Goal: Information Seeking & Learning: Learn about a topic

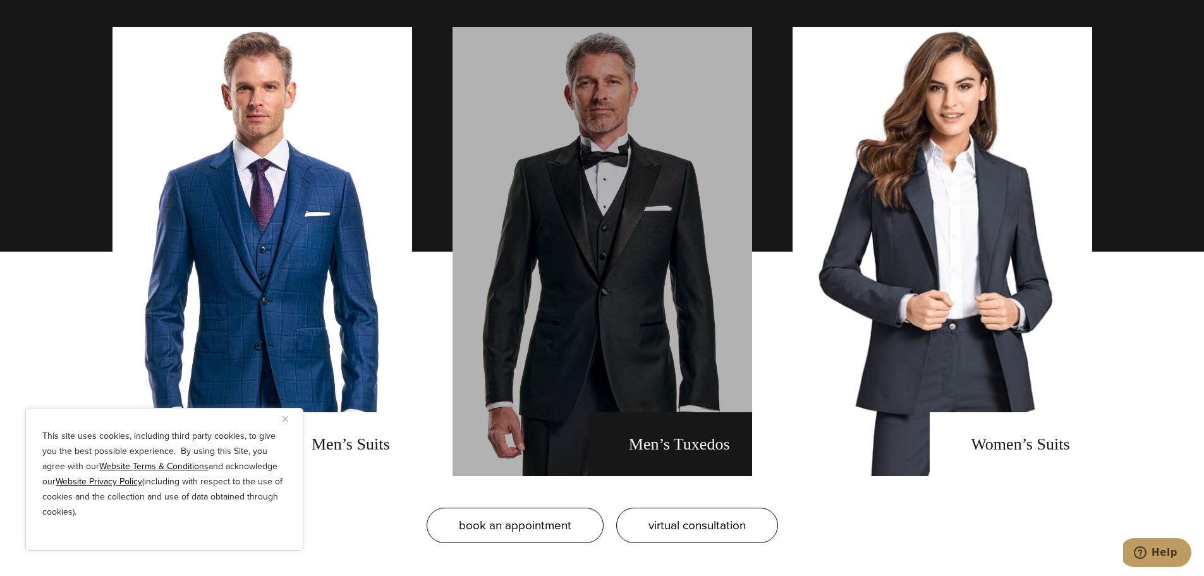
scroll to position [1011, 0]
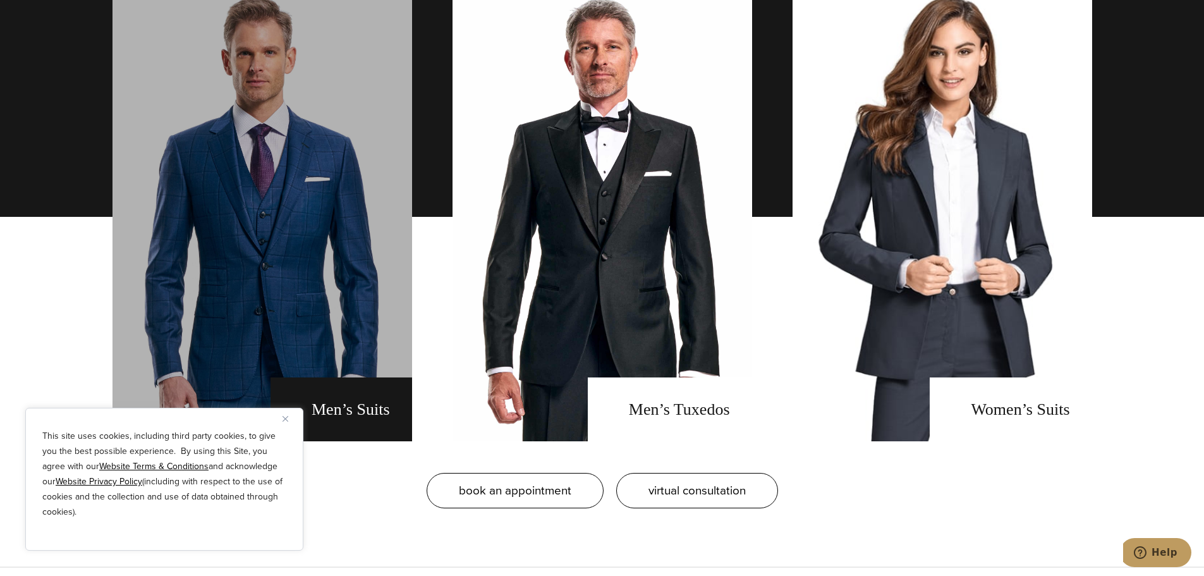
click at [322, 301] on link "men's suits" at bounding box center [263, 216] width 300 height 449
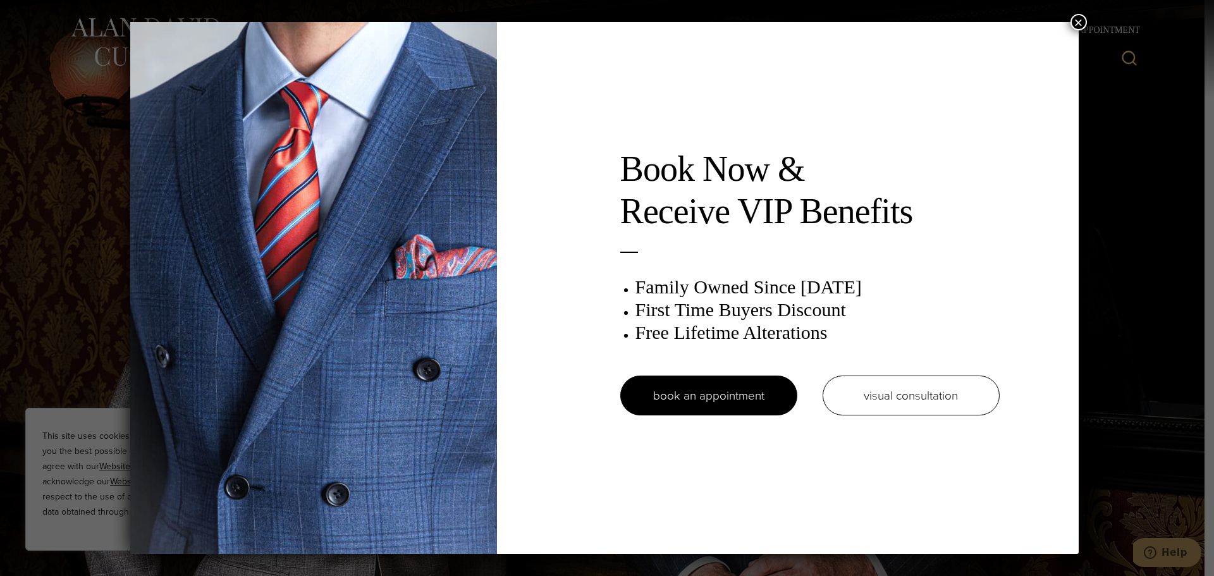
click at [1081, 23] on button "×" at bounding box center [1078, 22] width 16 height 16
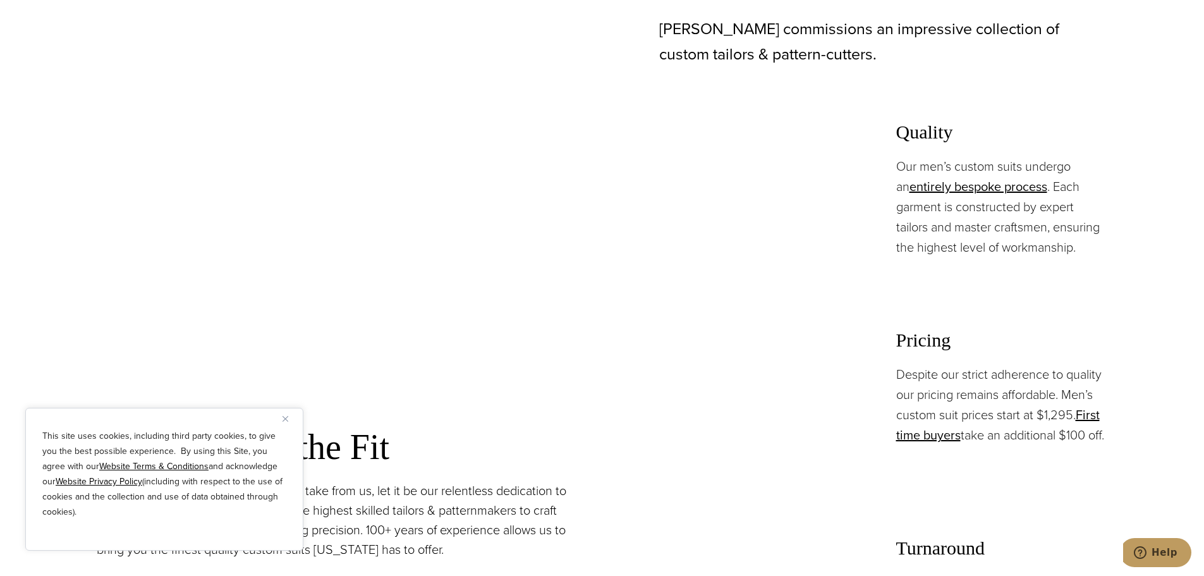
scroll to position [885, 0]
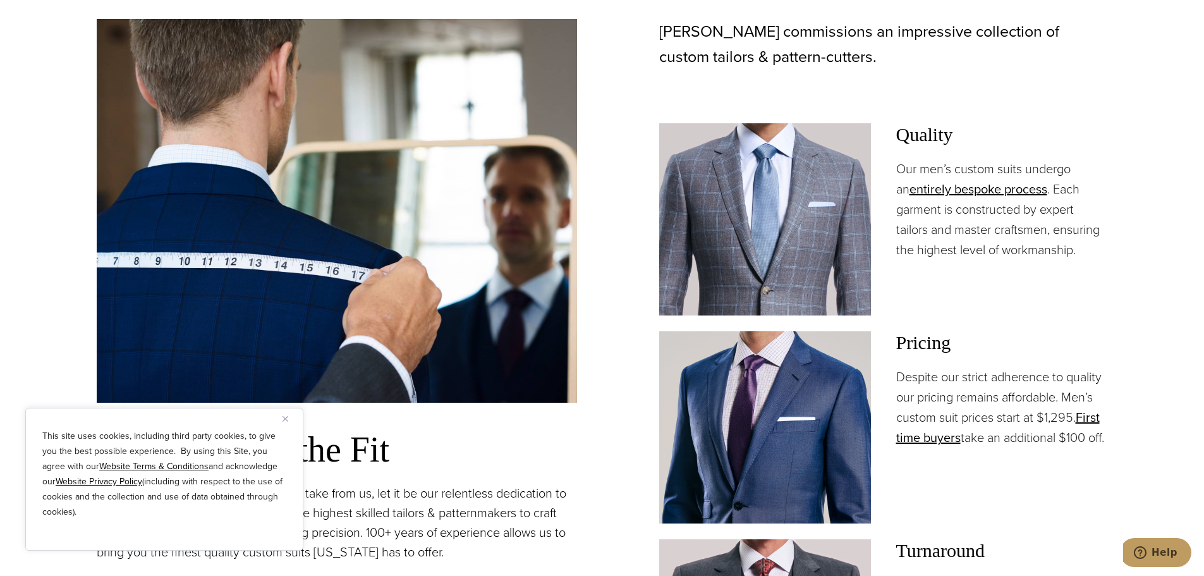
click at [1025, 418] on p "Despite our strict adherence to quality our pricing remains affordable. Men’s c…" at bounding box center [1002, 407] width 212 height 81
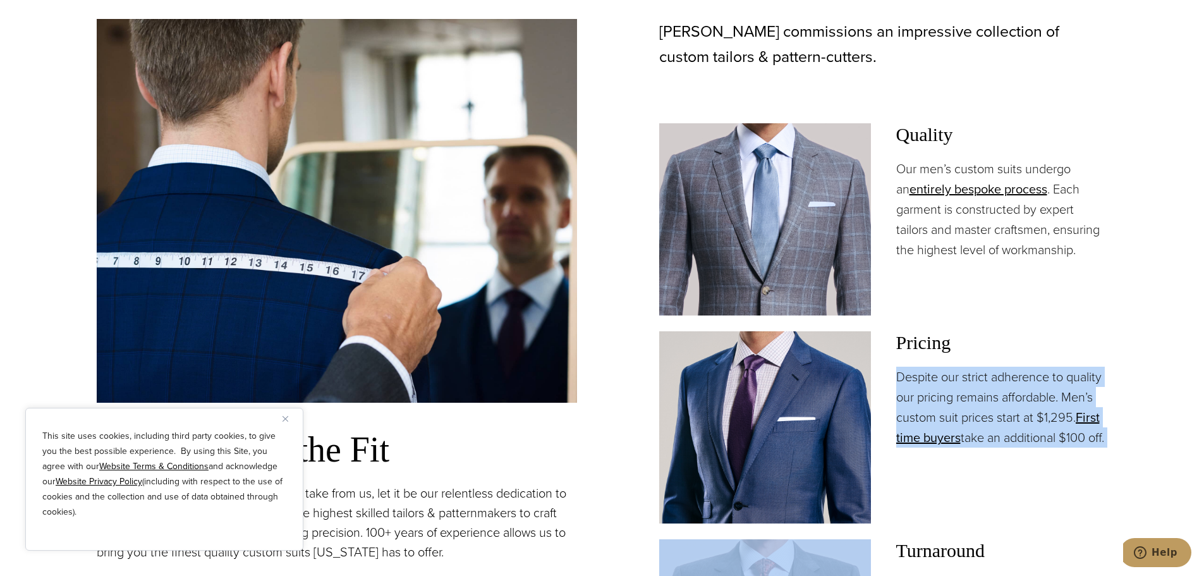
click at [1025, 418] on p "Despite our strict adherence to quality our pricing remains affordable. Men’s c…" at bounding box center [1002, 407] width 212 height 81
click at [1021, 429] on p "Despite our strict adherence to quality our pricing remains affordable. Men’s c…" at bounding box center [1002, 407] width 212 height 81
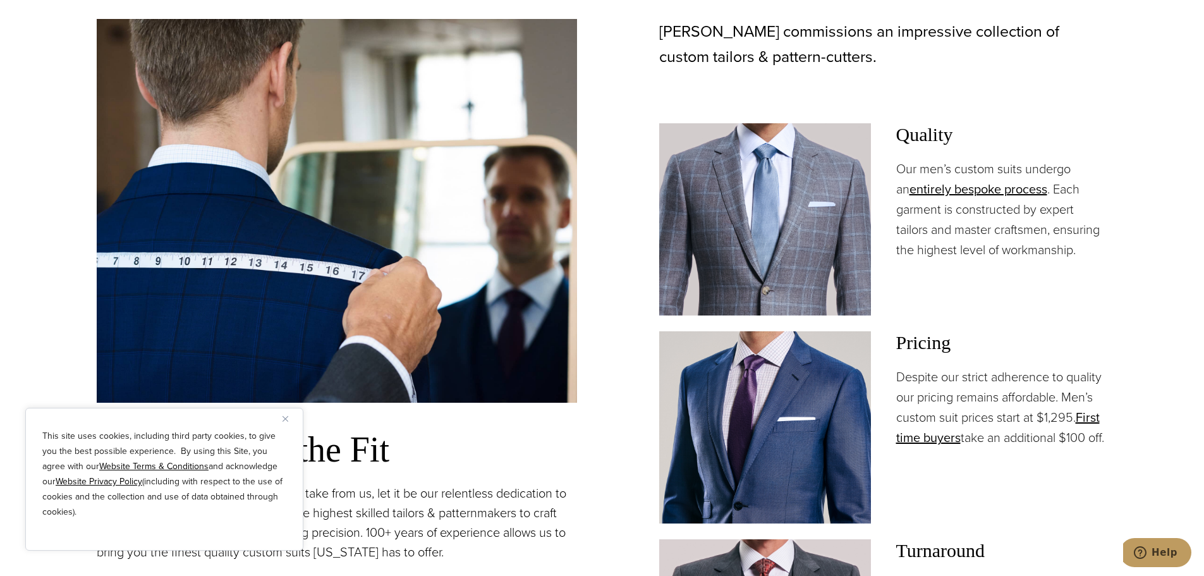
drag, startPoint x: 944, startPoint y: 399, endPoint x: 1006, endPoint y: 461, distance: 87.6
click at [1006, 447] on p "Despite our strict adherence to quality our pricing remains affordable. Men’s c…" at bounding box center [1002, 407] width 212 height 81
click at [985, 447] on p "Despite our strict adherence to quality our pricing remains affordable. Men’s c…" at bounding box center [1002, 407] width 212 height 81
drag, startPoint x: 973, startPoint y: 456, endPoint x: 891, endPoint y: 386, distance: 108.1
click at [891, 386] on div "Pricing Despite our strict adherence to quality our pricing remains affordable.…" at bounding box center [883, 427] width 449 height 192
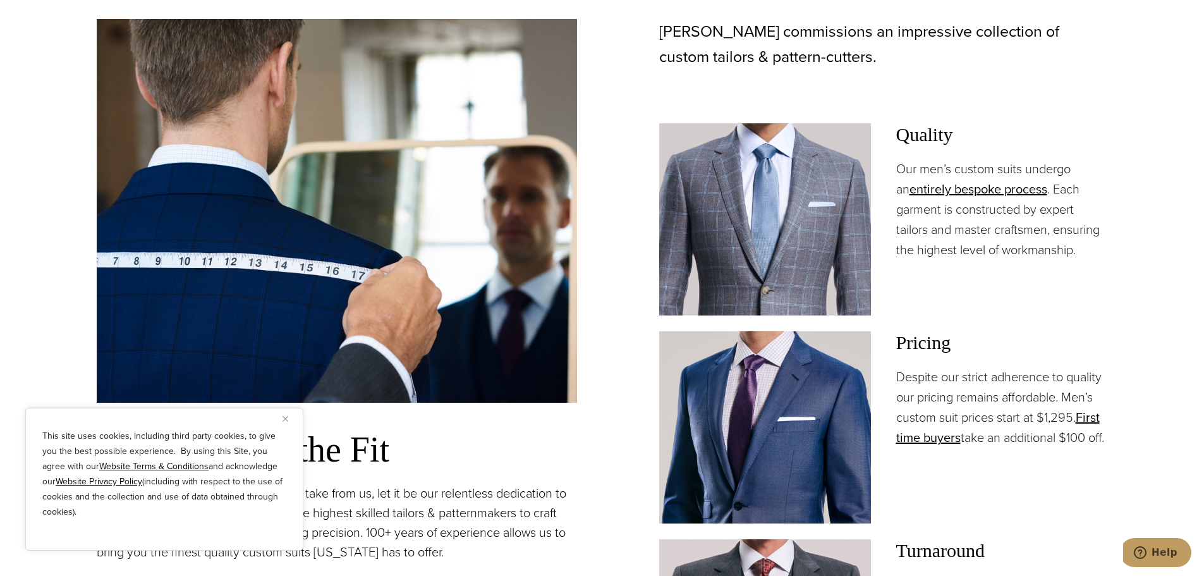
click at [905, 376] on p "Despite our strict adherence to quality our pricing remains affordable. Men’s c…" at bounding box center [1002, 407] width 212 height 81
click at [898, 375] on p "Despite our strict adherence to quality our pricing remains affordable. Men’s c…" at bounding box center [1002, 407] width 212 height 81
click at [961, 236] on p "Our men’s custom suits undergo an entirely bespoke process . Each garment is co…" at bounding box center [1002, 209] width 212 height 101
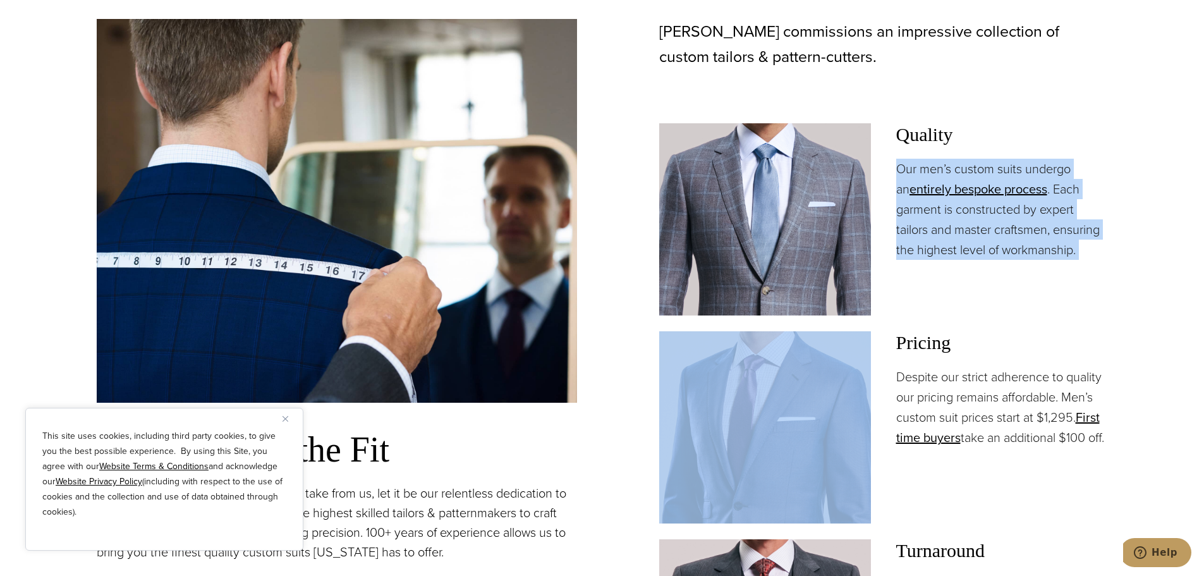
click at [961, 236] on p "Our men’s custom suits undergo an entirely bespoke process . Each garment is co…" at bounding box center [1002, 209] width 212 height 101
click at [948, 243] on p "Our men’s custom suits undergo an entirely bespoke process . Each garment is co…" at bounding box center [1002, 209] width 212 height 101
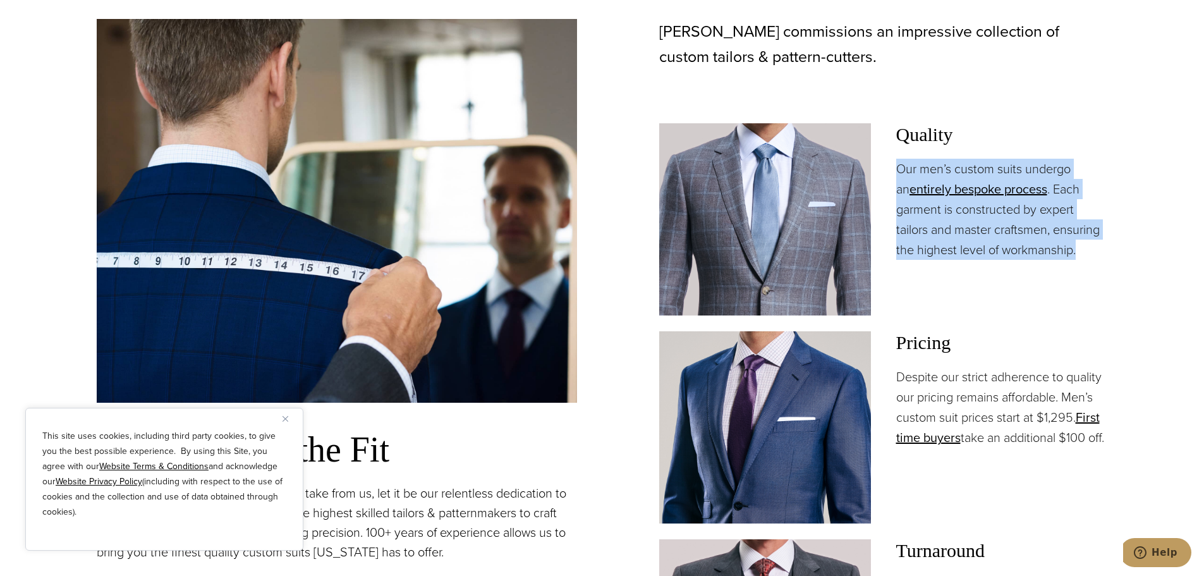
drag, startPoint x: 901, startPoint y: 170, endPoint x: 1087, endPoint y: 246, distance: 201.3
click at [1087, 246] on p "Our men’s custom suits undergo an entirely bespoke process . Each garment is co…" at bounding box center [1002, 209] width 212 height 101
click at [1081, 254] on p "Our men’s custom suits undergo an entirely bespoke process . Each garment is co…" at bounding box center [1002, 209] width 212 height 101
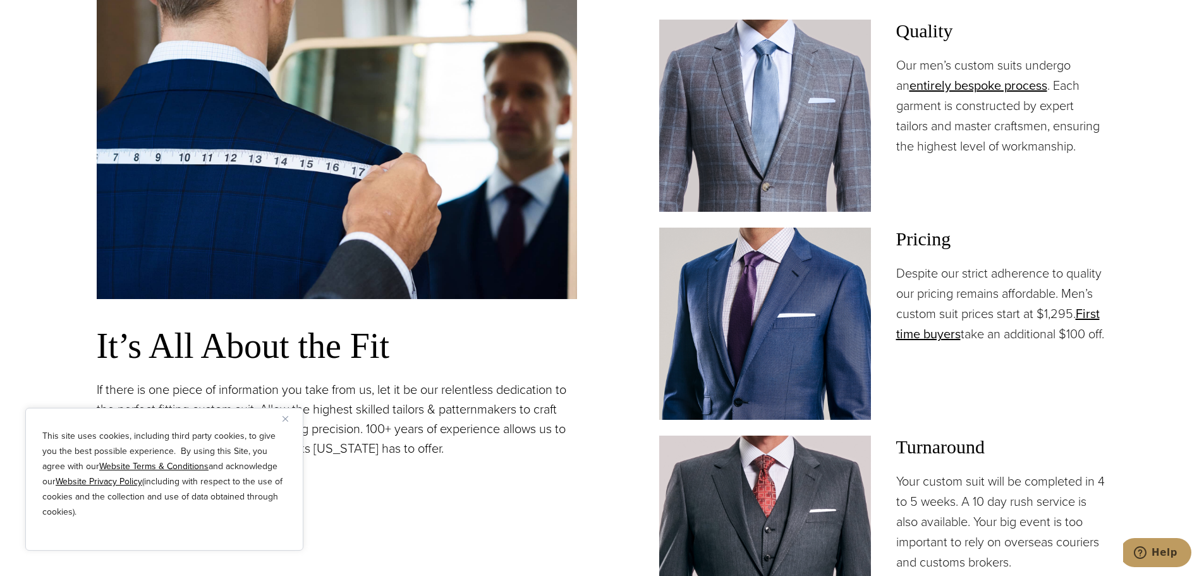
scroll to position [1074, 0]
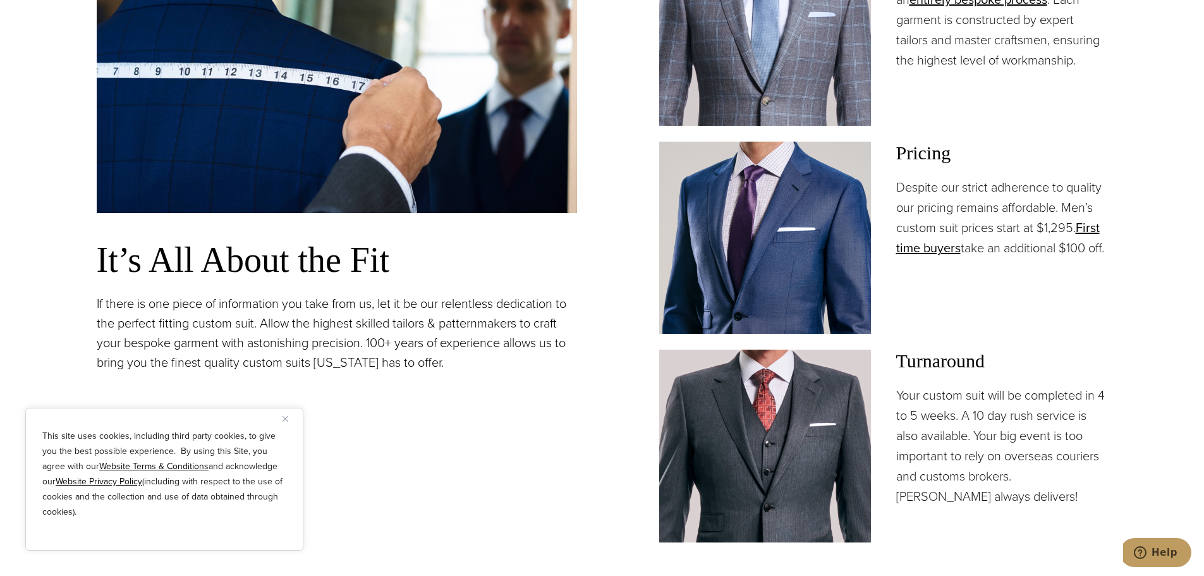
click at [1009, 208] on p "Despite our strict adherence to quality our pricing remains affordable. Men’s c…" at bounding box center [1002, 217] width 212 height 81
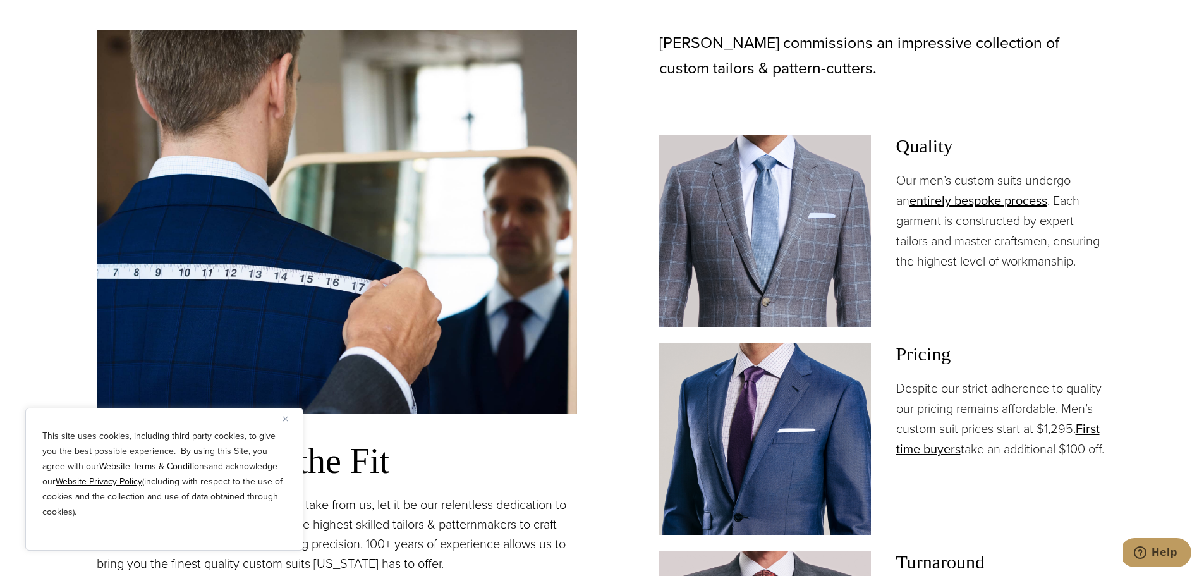
scroll to position [822, 0]
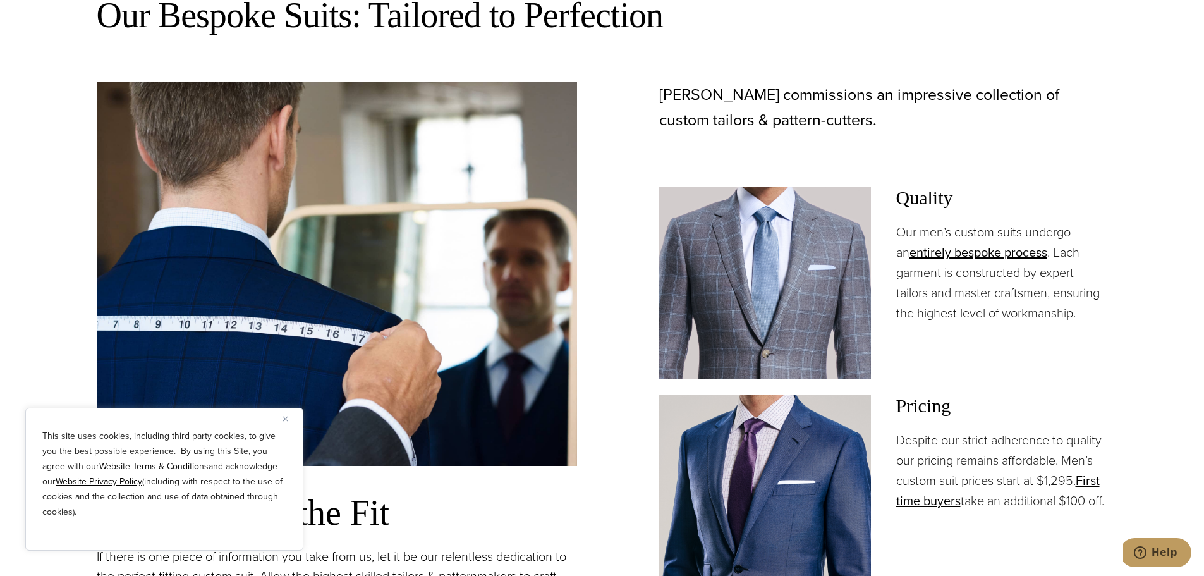
click at [1005, 231] on p "Our men’s custom suits undergo an entirely bespoke process . Each garment is co…" at bounding box center [1002, 272] width 212 height 101
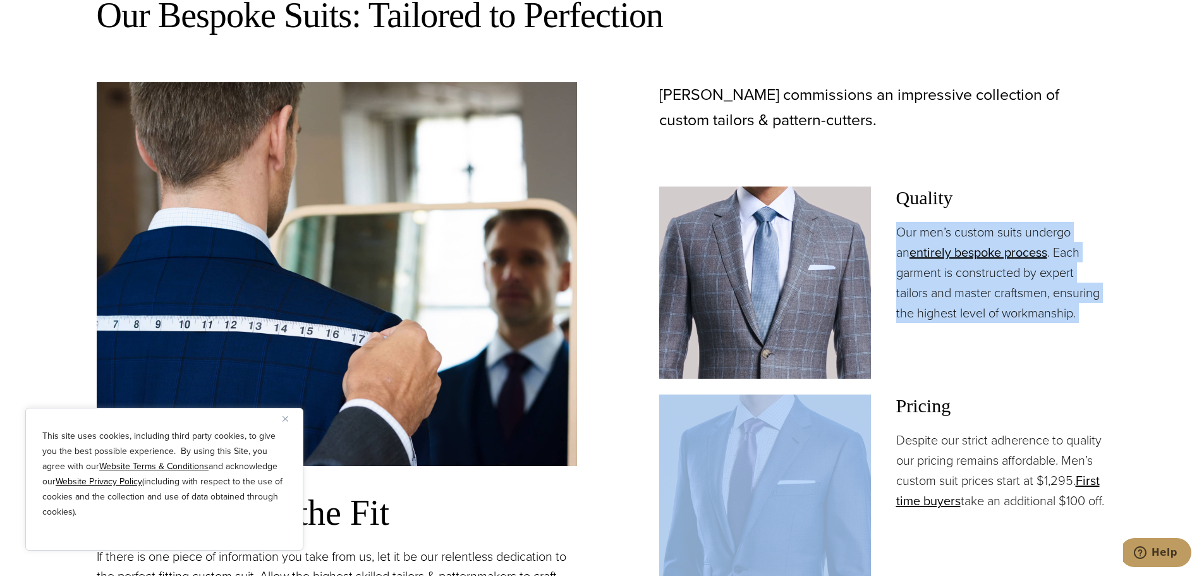
click at [1005, 231] on p "Our men’s custom suits undergo an entirely bespoke process . Each garment is co…" at bounding box center [1002, 272] width 212 height 101
click at [1038, 284] on p "Our men’s custom suits undergo an entirely bespoke process . Each garment is co…" at bounding box center [1002, 272] width 212 height 101
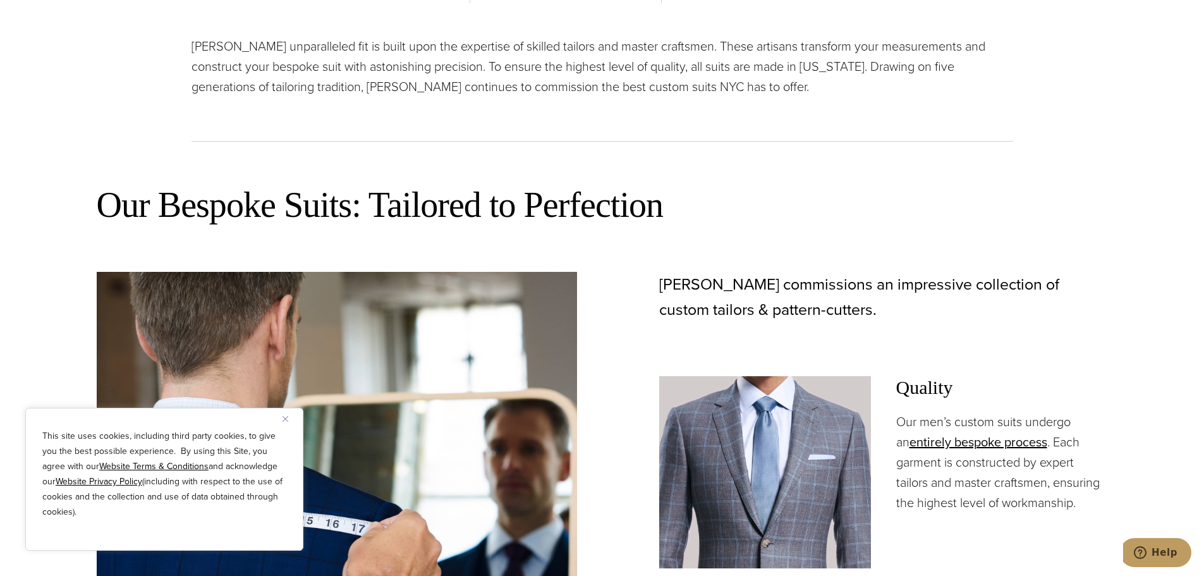
scroll to position [948, 0]
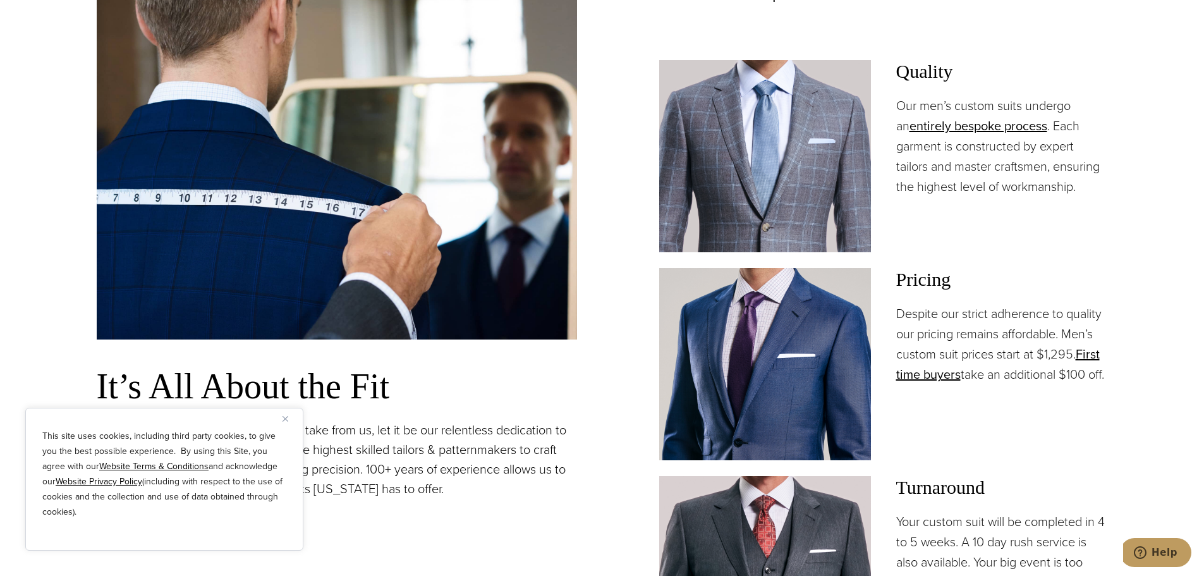
click at [940, 331] on p "Despite our strict adherence to quality our pricing remains affordable. Men’s c…" at bounding box center [1002, 343] width 212 height 81
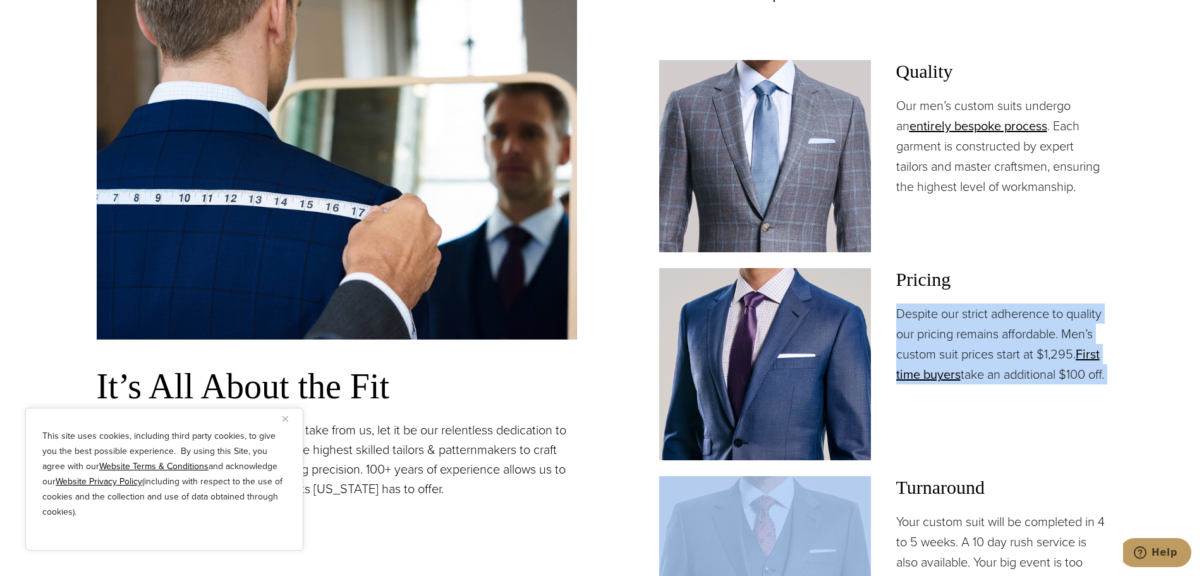
click at [940, 331] on p "Despite our strict adherence to quality our pricing remains affordable. Men’s c…" at bounding box center [1002, 343] width 212 height 81
click at [977, 331] on p "Despite our strict adherence to quality our pricing remains affordable. Men’s c…" at bounding box center [1002, 343] width 212 height 81
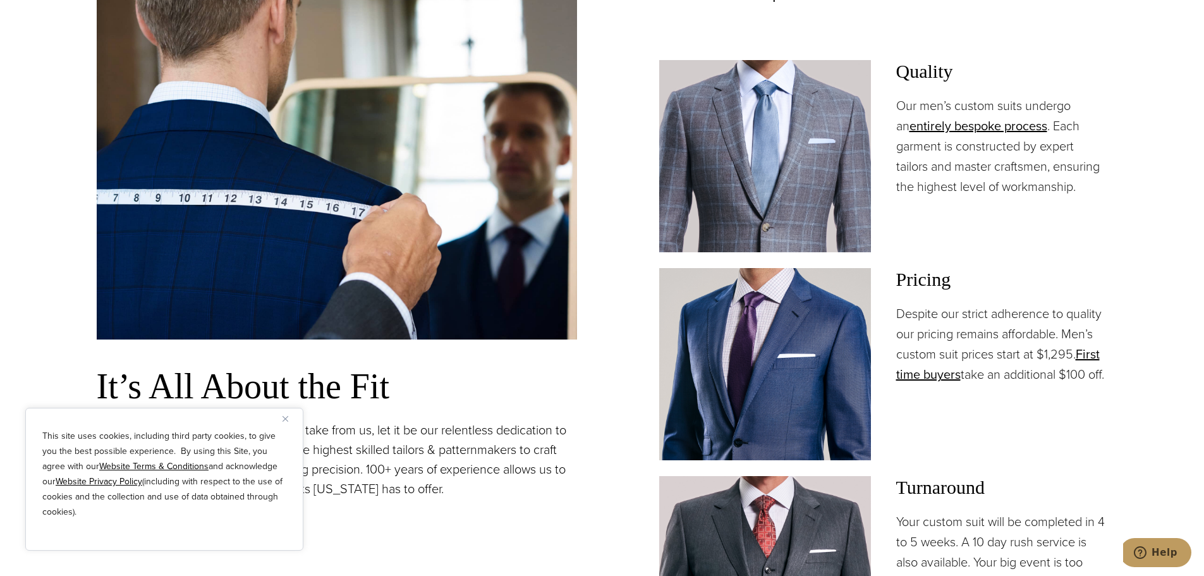
click at [1040, 339] on p "Despite our strict adherence to quality our pricing remains affordable. Men’s c…" at bounding box center [1002, 343] width 212 height 81
click at [1026, 332] on p "Despite our strict adherence to quality our pricing remains affordable. Men’s c…" at bounding box center [1002, 343] width 212 height 81
click at [1016, 340] on p "Despite our strict adherence to quality our pricing remains affordable. Men’s c…" at bounding box center [1002, 343] width 212 height 81
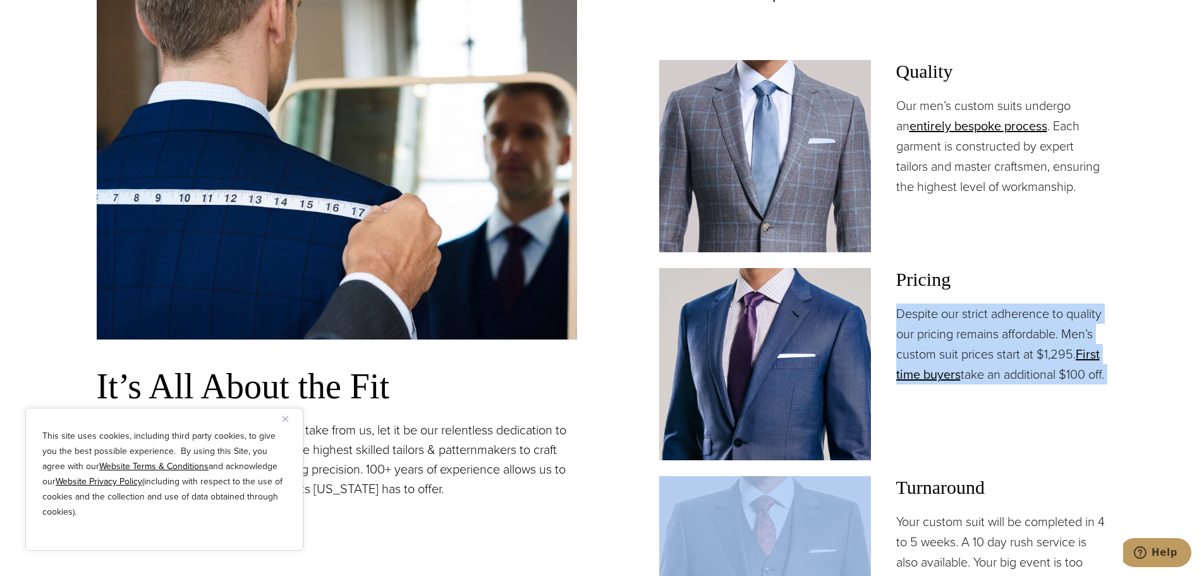
click at [1016, 340] on p "Despite our strict adherence to quality our pricing remains affordable. Men’s c…" at bounding box center [1002, 343] width 212 height 81
click at [973, 346] on p "Despite our strict adherence to quality our pricing remains affordable. Men’s c…" at bounding box center [1002, 343] width 212 height 81
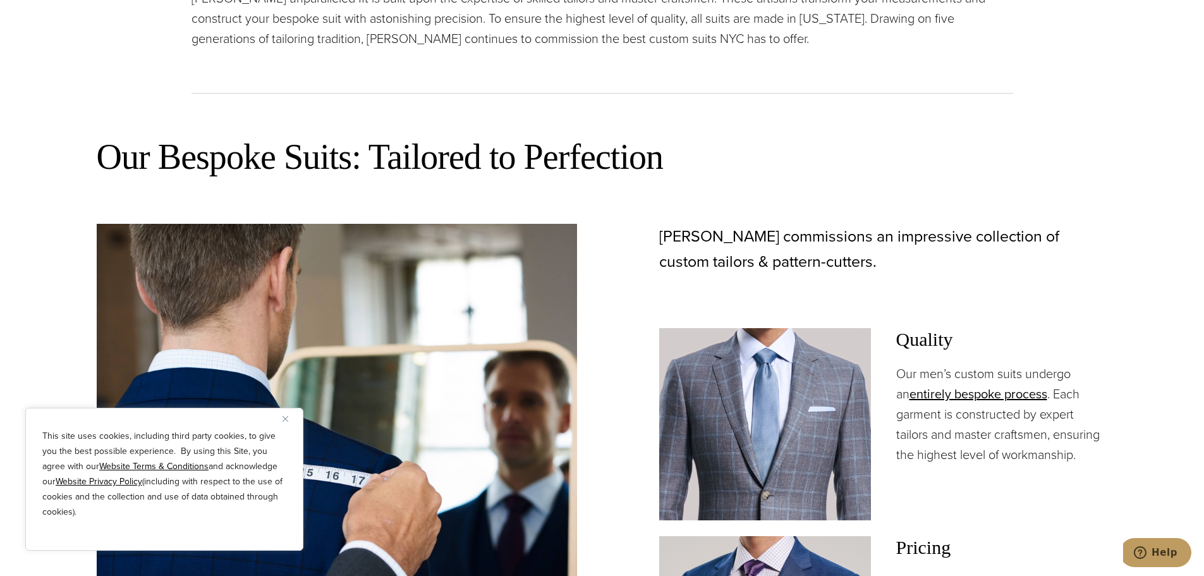
scroll to position [996, 0]
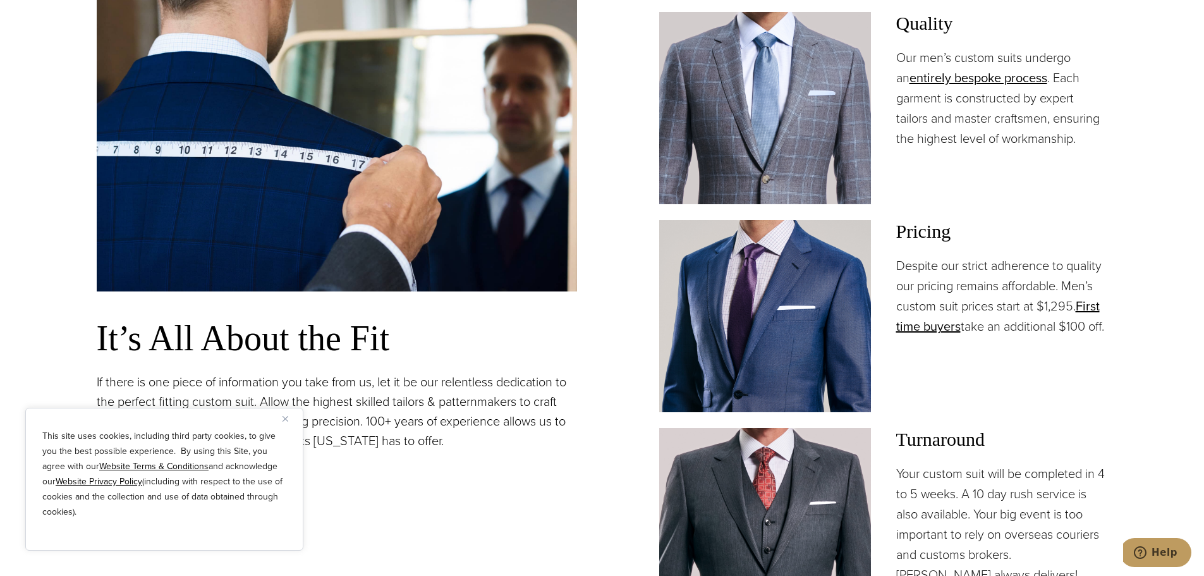
click at [939, 295] on p "Despite our strict adherence to quality our pricing remains affordable. Men’s c…" at bounding box center [1002, 295] width 212 height 81
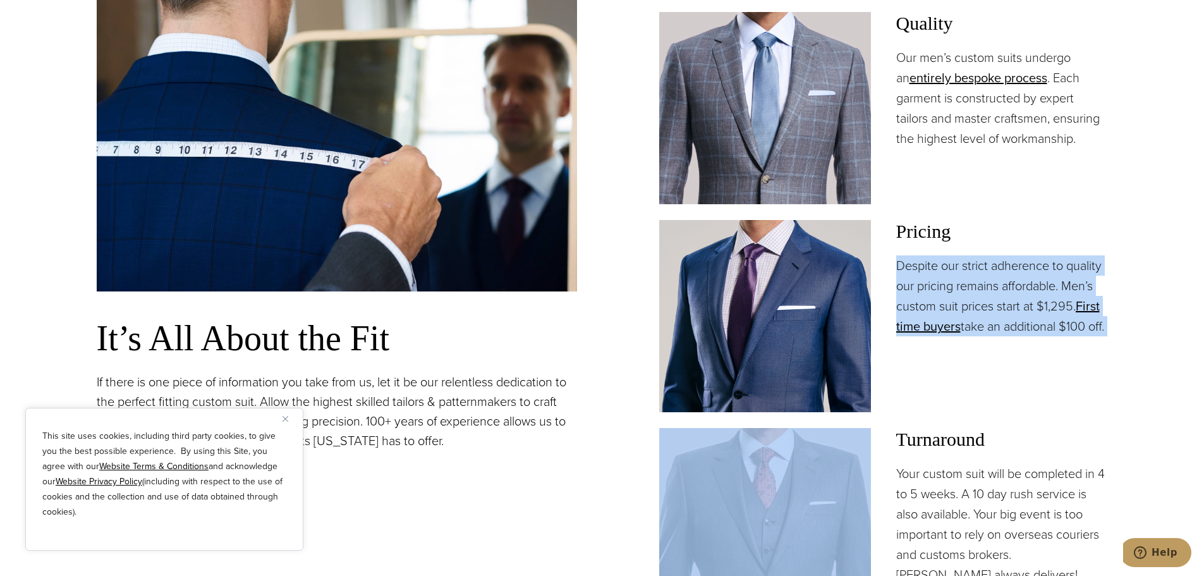
click at [939, 295] on p "Despite our strict adherence to quality our pricing remains affordable. Men’s c…" at bounding box center [1002, 295] width 212 height 81
click at [944, 288] on p "Despite our strict adherence to quality our pricing remains affordable. Men’s c…" at bounding box center [1002, 295] width 212 height 81
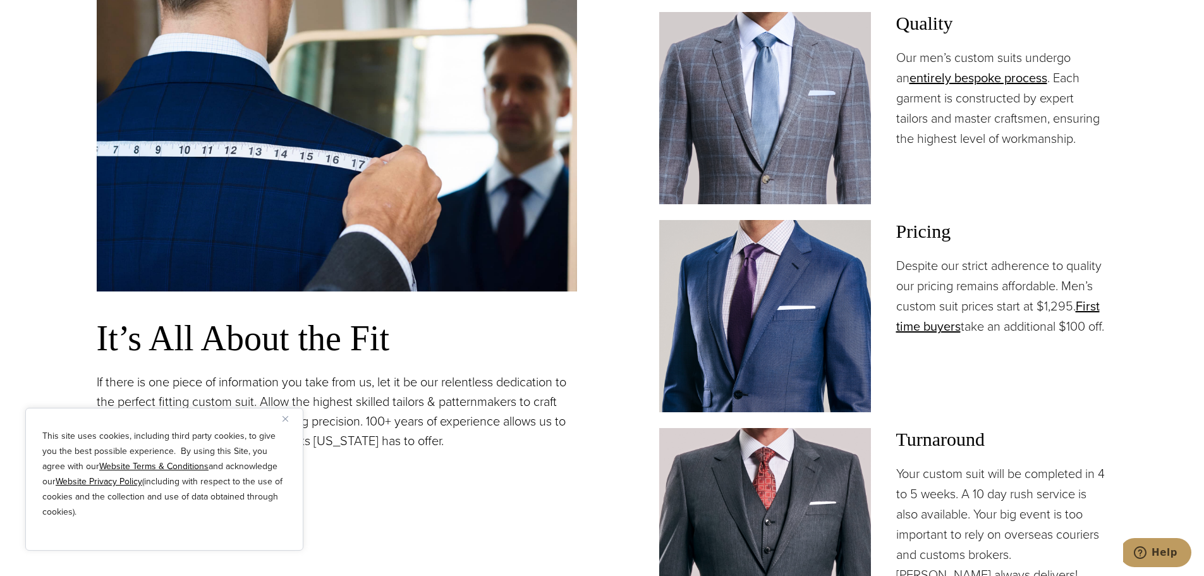
click at [971, 114] on p "Our men’s custom suits undergo an entirely bespoke process . Each garment is co…" at bounding box center [1002, 97] width 212 height 101
click at [972, 114] on p "Our men’s custom suits undergo an entirely bespoke process . Each garment is co…" at bounding box center [1002, 97] width 212 height 101
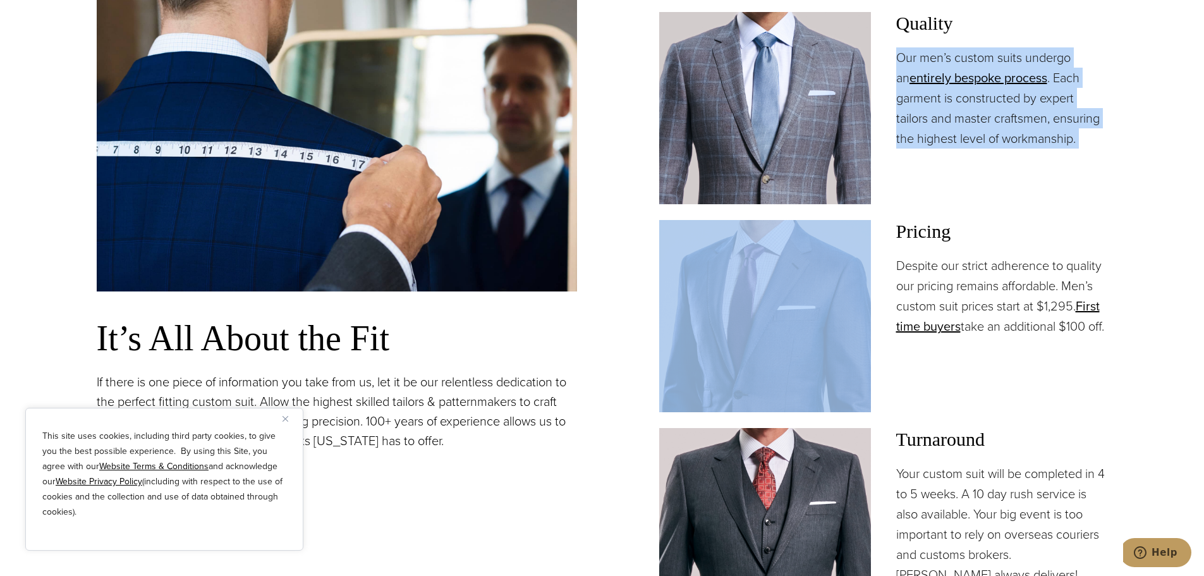
click at [972, 114] on p "Our men’s custom suits undergo an entirely bespoke process . Each garment is co…" at bounding box center [1002, 97] width 212 height 101
click at [989, 123] on p "Our men’s custom suits undergo an entirely bespoke process . Each garment is co…" at bounding box center [1002, 97] width 212 height 101
